Goal: Information Seeking & Learning: Check status

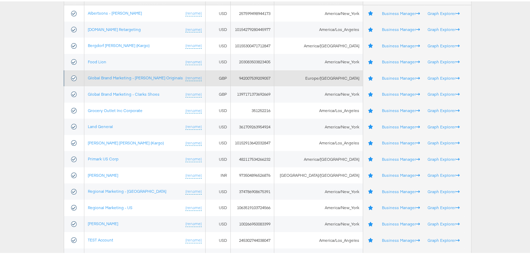
scroll to position [139, 0]
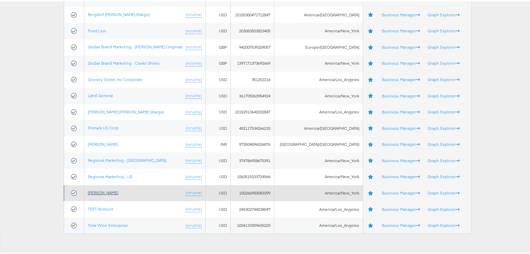
click at [98, 193] on link "[PERSON_NAME]" at bounding box center [103, 191] width 30 height 5
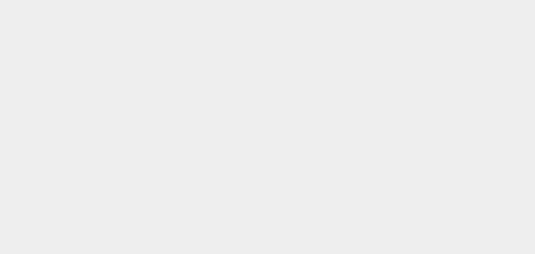
click at [244, 182] on body at bounding box center [267, 118] width 535 height 237
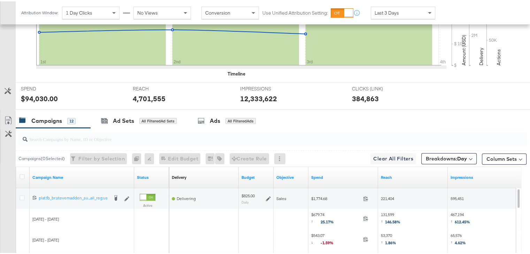
scroll to position [226, 0]
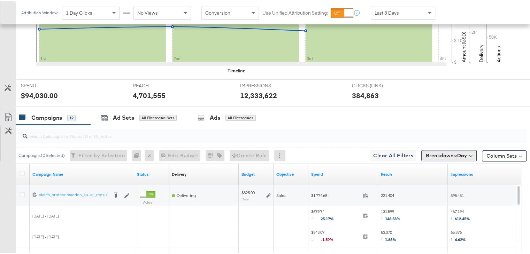
click at [457, 154] on b "Day" at bounding box center [462, 154] width 10 height 6
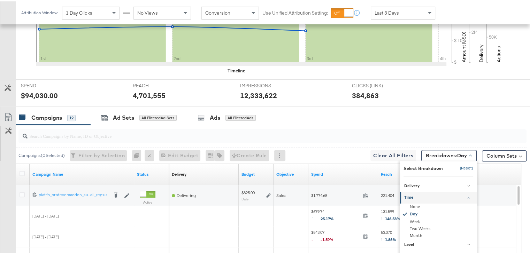
click at [457, 167] on button "[Reset]" at bounding box center [464, 167] width 17 height 11
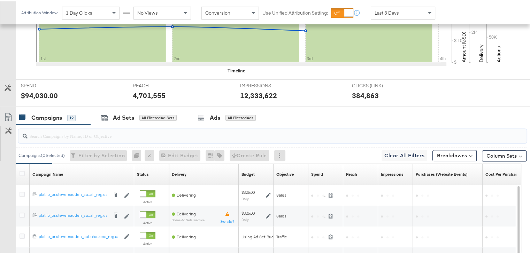
click at [88, 133] on input "search" at bounding box center [254, 132] width 453 height 14
paste input "plat:fb_br:stevemadden_subchan:paidsocial-asc_temp:evergreen-retargetingDPAs-2_…"
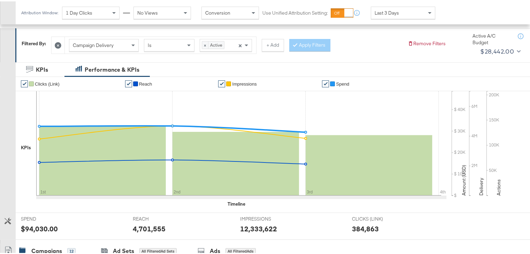
scroll to position [0, 0]
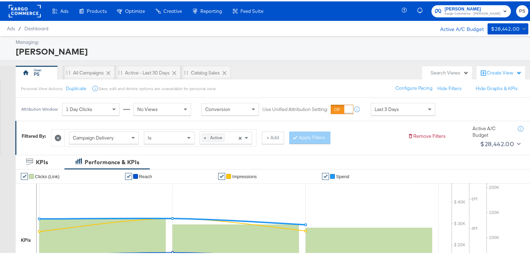
type input "plat:fb_br:stevemadden_subchan:paidsocial-asc_temp:evergreen-retargetingDPAs-2_…"
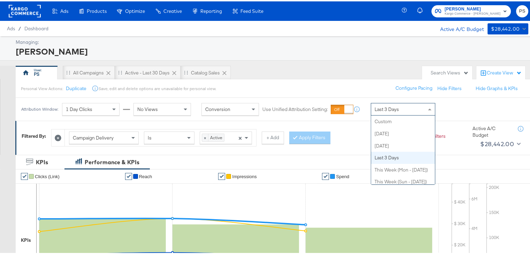
scroll to position [36, 0]
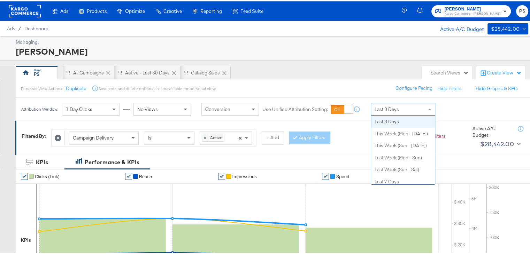
click at [403, 107] on div "Last 3 Days" at bounding box center [403, 108] width 64 height 12
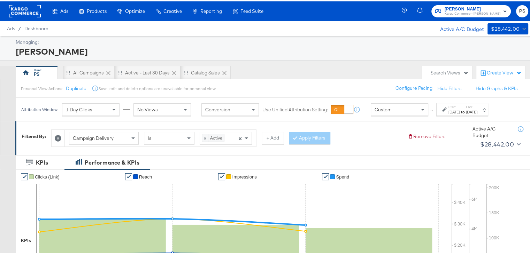
click at [453, 114] on div "Start: Sep 4th 2025 to End: Sep 4th 2025" at bounding box center [462, 108] width 52 height 13
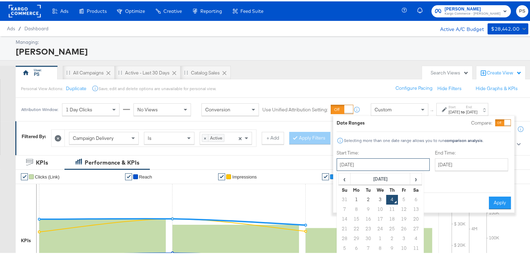
click at [351, 160] on input "September 4th 2025" at bounding box center [383, 163] width 93 height 13
click at [339, 176] on span "‹" at bounding box center [344, 177] width 11 height 10
click at [390, 234] on td "28" at bounding box center [392, 238] width 12 height 10
type input "August 28th 2025"
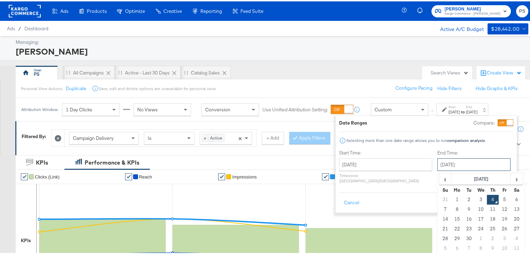
click at [448, 165] on input "September 4th 2025" at bounding box center [473, 163] width 73 height 13
click at [475, 198] on td "3" at bounding box center [481, 199] width 12 height 10
type input "September 3rd 2025"
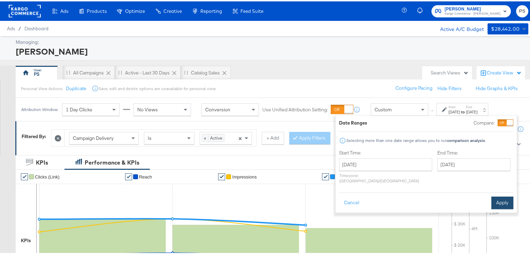
click at [507, 195] on button "Apply" at bounding box center [502, 201] width 22 height 13
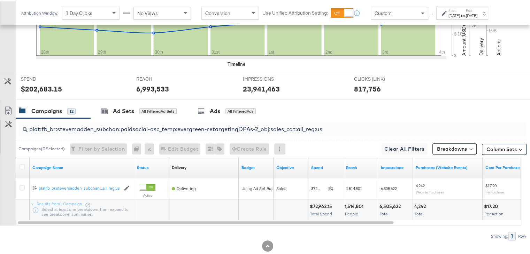
scroll to position [248, 0]
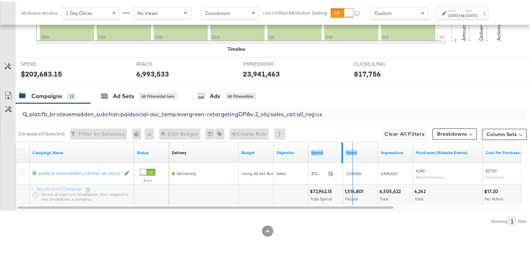
drag, startPoint x: 342, startPoint y: 159, endPoint x: 352, endPoint y: 158, distance: 10.1
click at [352, 158] on div "Delivery Sorting Unavailable Budget Objective Spend Reach Impressions Purchases…" at bounding box center [430, 151] width 523 height 21
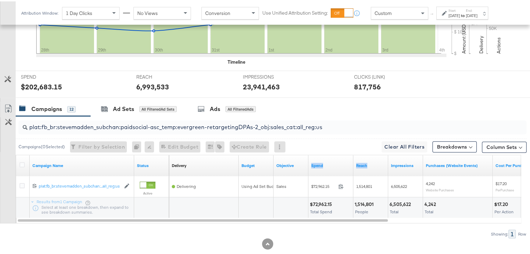
scroll to position [234, 0]
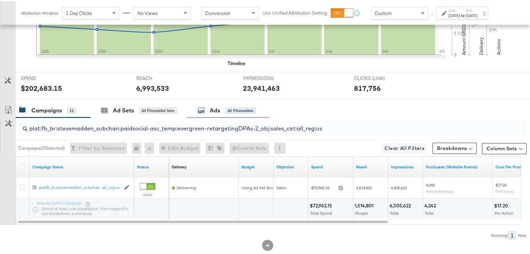
click at [208, 110] on div "Ads All Filtered Ads" at bounding box center [227, 109] width 58 height 8
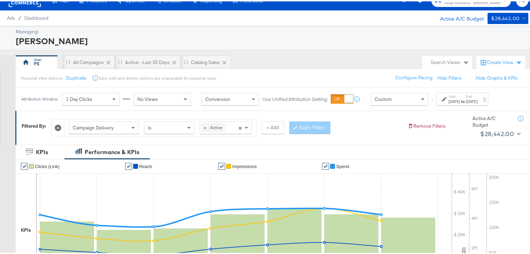
scroll to position [0, 0]
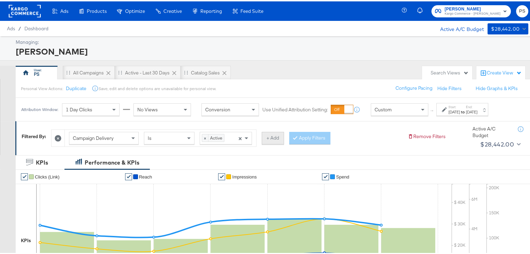
click at [278, 138] on button "+ Add" at bounding box center [273, 137] width 22 height 13
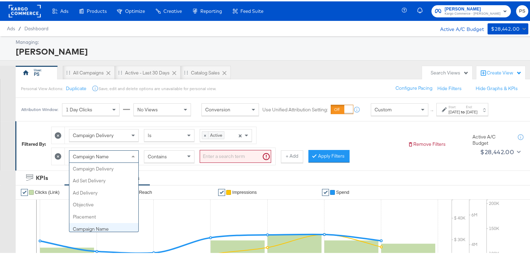
click at [124, 159] on div "Campaign Name" at bounding box center [103, 155] width 69 height 12
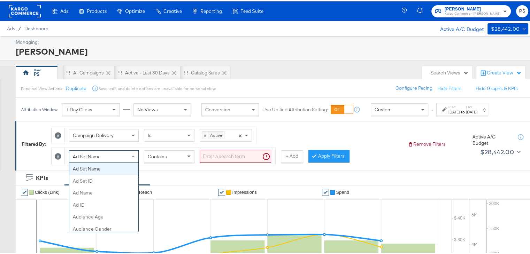
click at [101, 160] on div "Ad Set Name Campaign Delivery Ad Set Delivery Ad Delivery Objective Placement C…" at bounding box center [104, 155] width 70 height 13
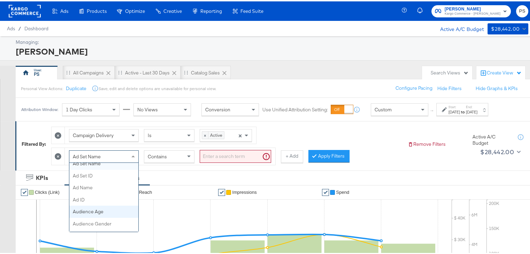
scroll to position [101, 0]
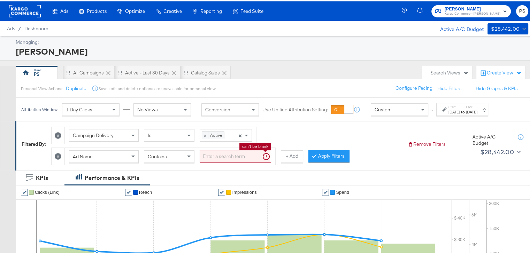
click at [213, 152] on input "search" at bounding box center [235, 155] width 71 height 13
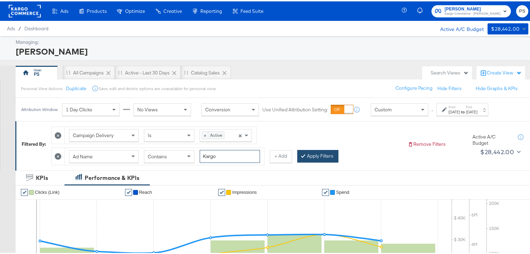
type input "Kargo"
click at [319, 158] on button "Apply Filters" at bounding box center [317, 155] width 41 height 13
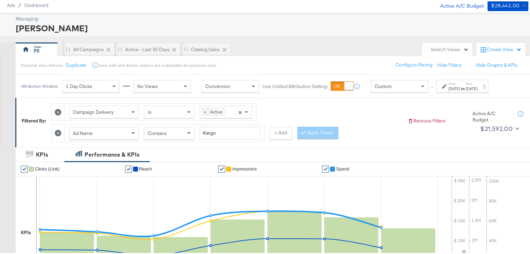
scroll to position [0, 0]
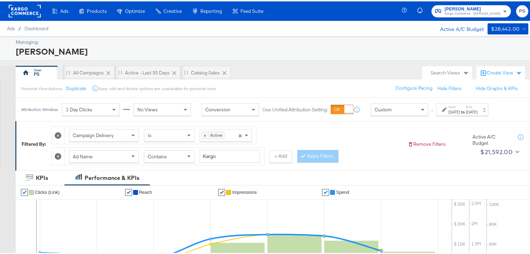
click at [457, 7] on span "[PERSON_NAME]" at bounding box center [473, 7] width 56 height 7
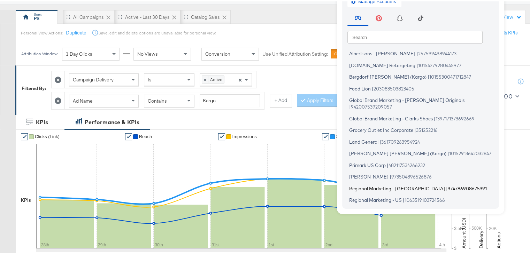
scroll to position [55, 0]
click at [378, 197] on span "Regional Marketing - US" at bounding box center [375, 200] width 53 height 6
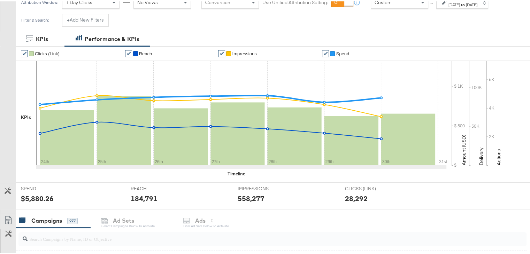
scroll to position [67, 0]
